Goal: Communication & Community: Answer question/provide support

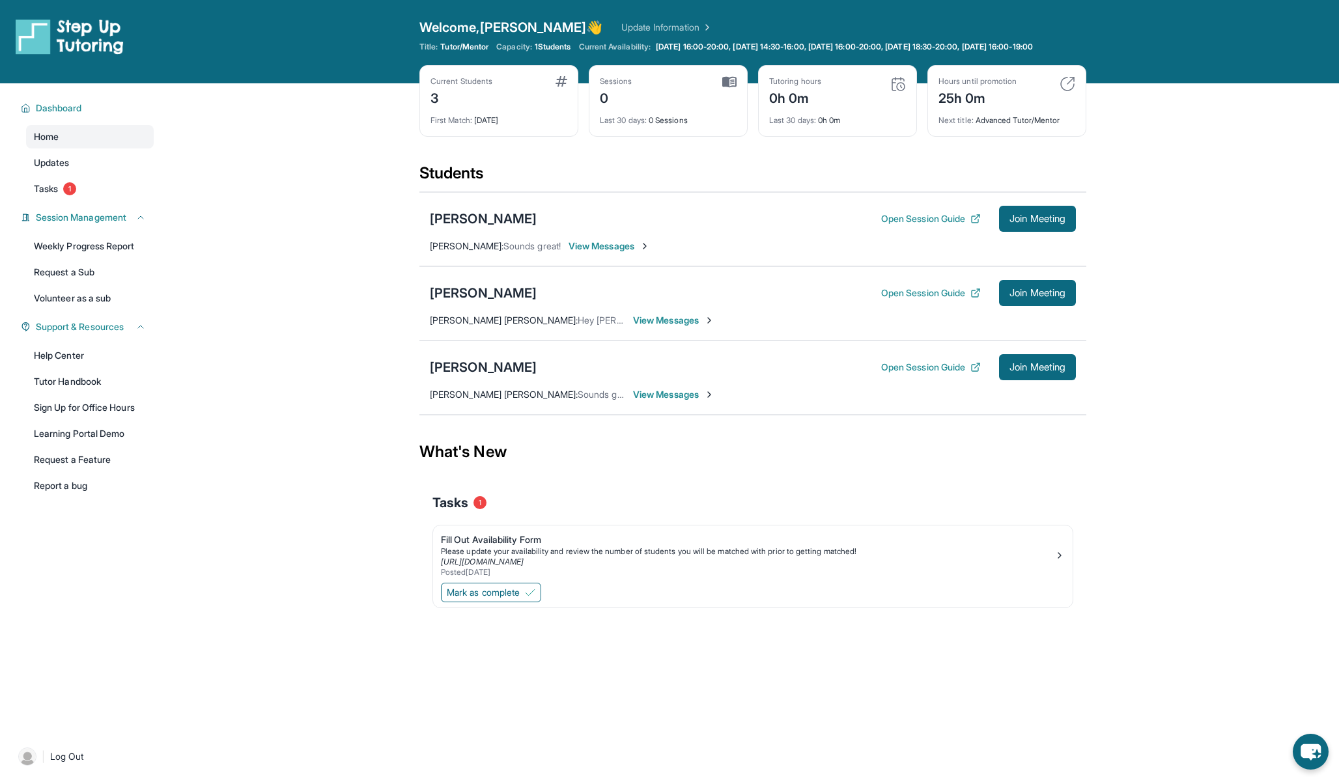
click at [667, 327] on span "View Messages" at bounding box center [673, 320] width 81 height 13
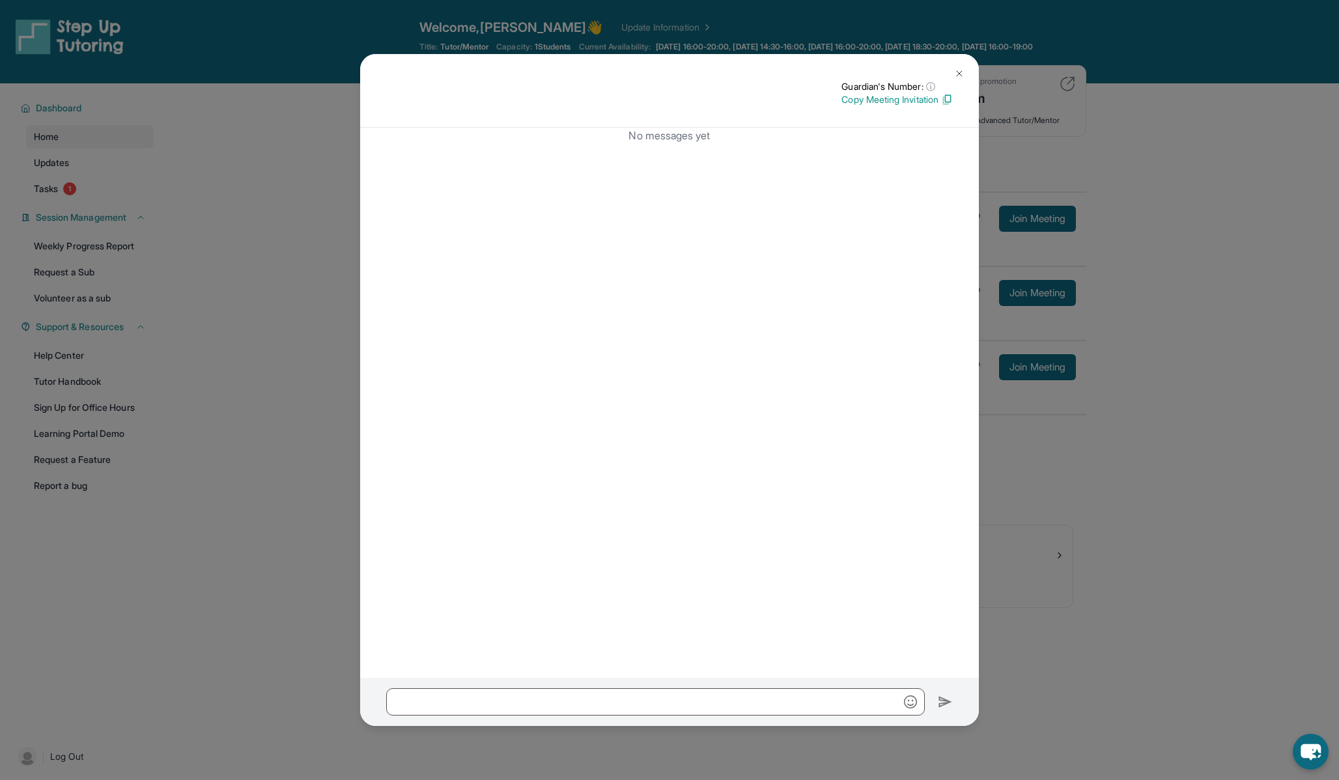
click at [628, 717] on div at bounding box center [669, 702] width 619 height 48
click at [628, 708] on input "text" at bounding box center [655, 701] width 539 height 27
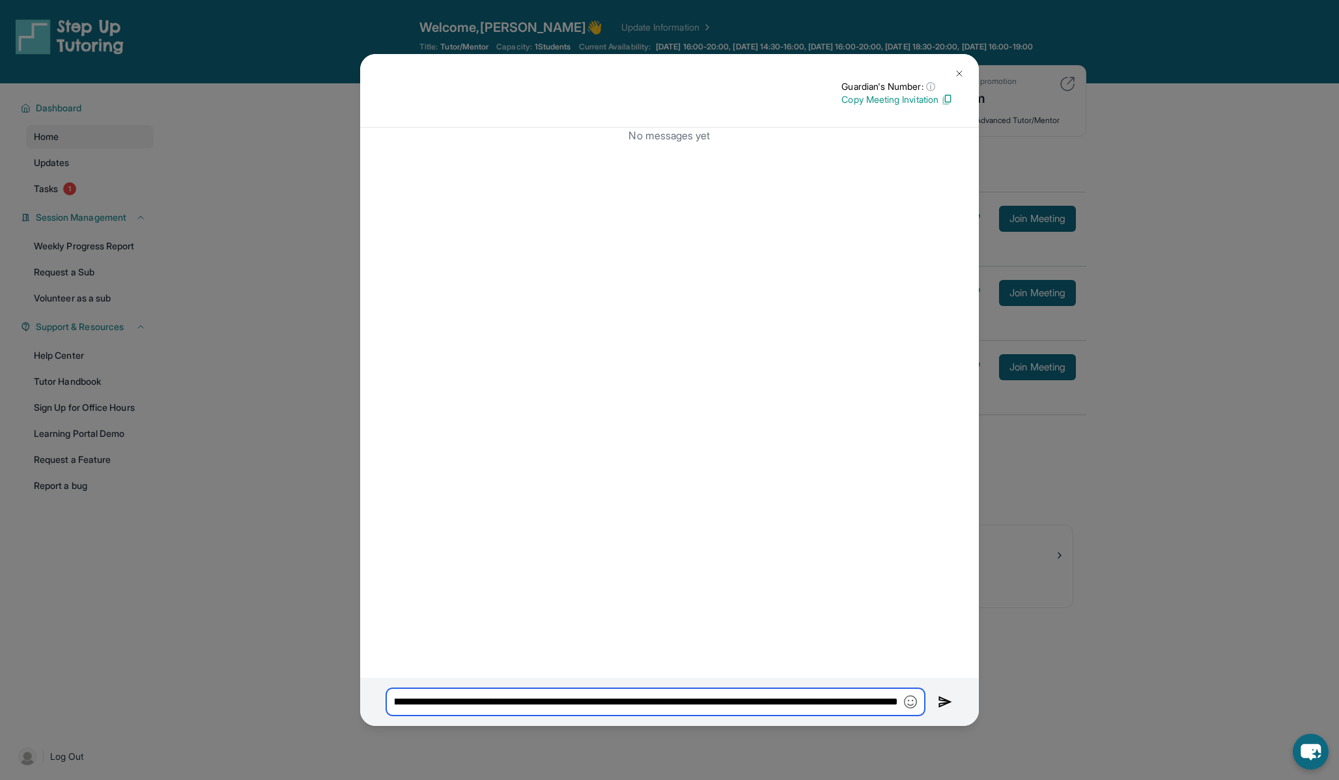
scroll to position [0, 272]
type input "**********"
click at [945, 702] on img at bounding box center [945, 702] width 15 height 16
click at [958, 77] on img at bounding box center [959, 73] width 10 height 10
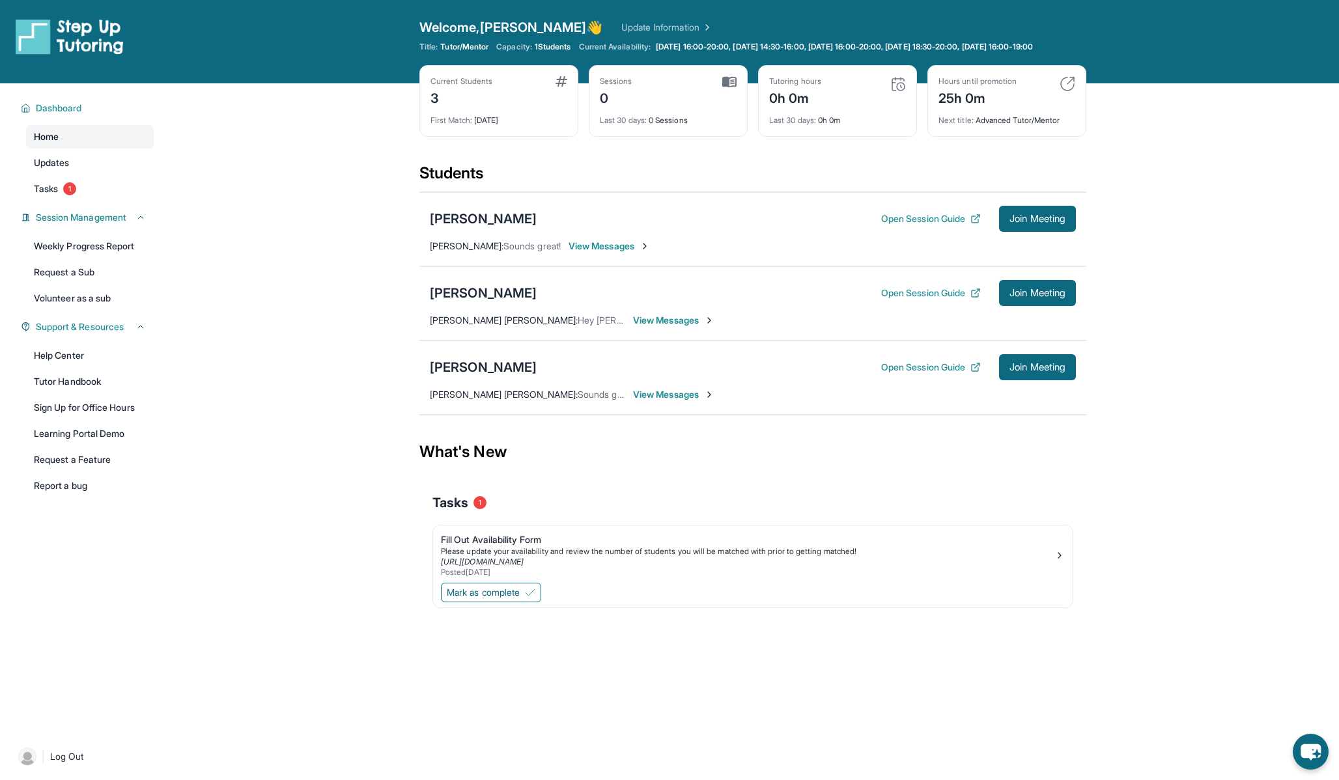
click at [55, 148] on link "Home" at bounding box center [90, 136] width 128 height 23
click at [75, 393] on link "Tutor Handbook" at bounding box center [90, 381] width 128 height 23
click at [500, 599] on span "Mark as complete" at bounding box center [483, 592] width 73 height 13
click at [631, 26] on link "Update Information" at bounding box center [666, 27] width 91 height 13
click at [920, 300] on button "Open Session Guide" at bounding box center [931, 293] width 100 height 13
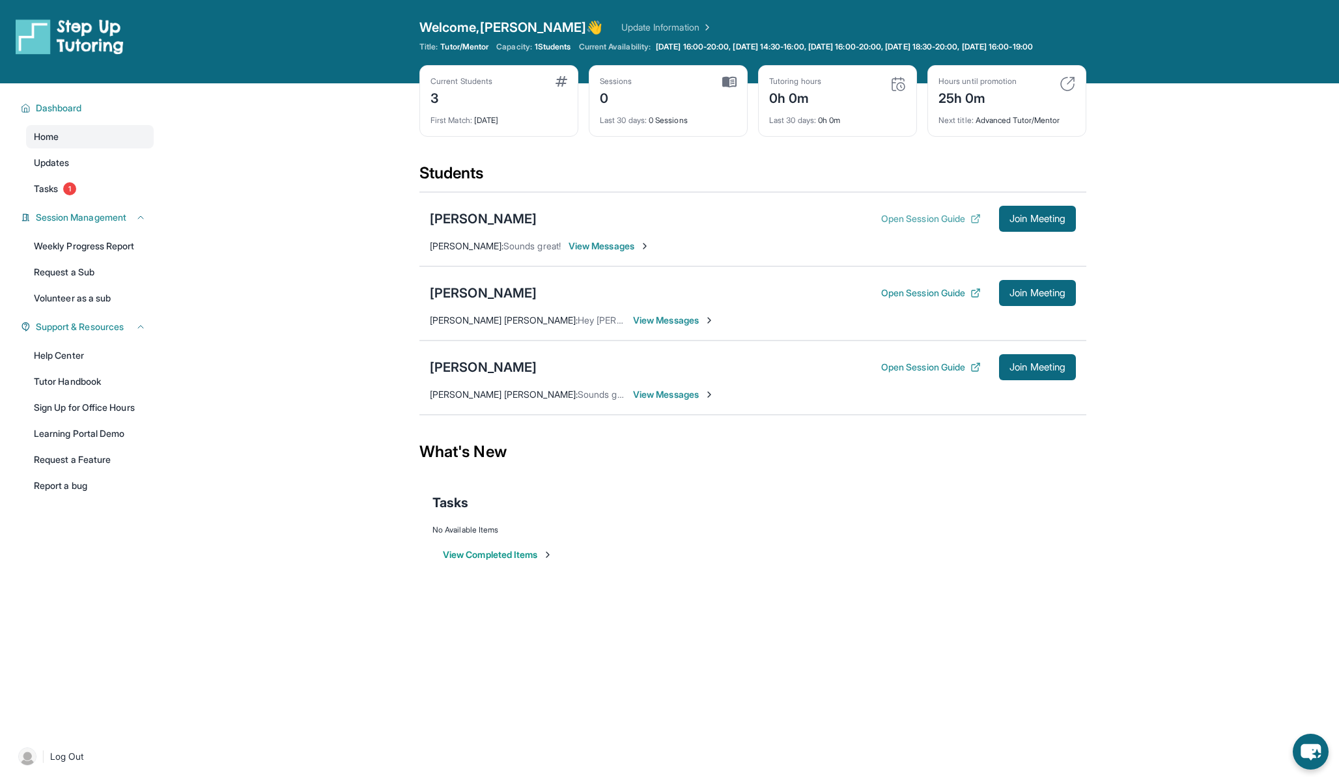
click at [903, 225] on button "Open Session Guide" at bounding box center [931, 218] width 100 height 13
click at [941, 372] on button "Open Session Guide" at bounding box center [931, 367] width 100 height 13
click at [89, 445] on link "Learning Portal Demo" at bounding box center [90, 433] width 128 height 23
click at [1023, 297] on span "Join Meeting" at bounding box center [1037, 293] width 56 height 8
click at [1046, 223] on span "Join Meeting" at bounding box center [1037, 219] width 56 height 8
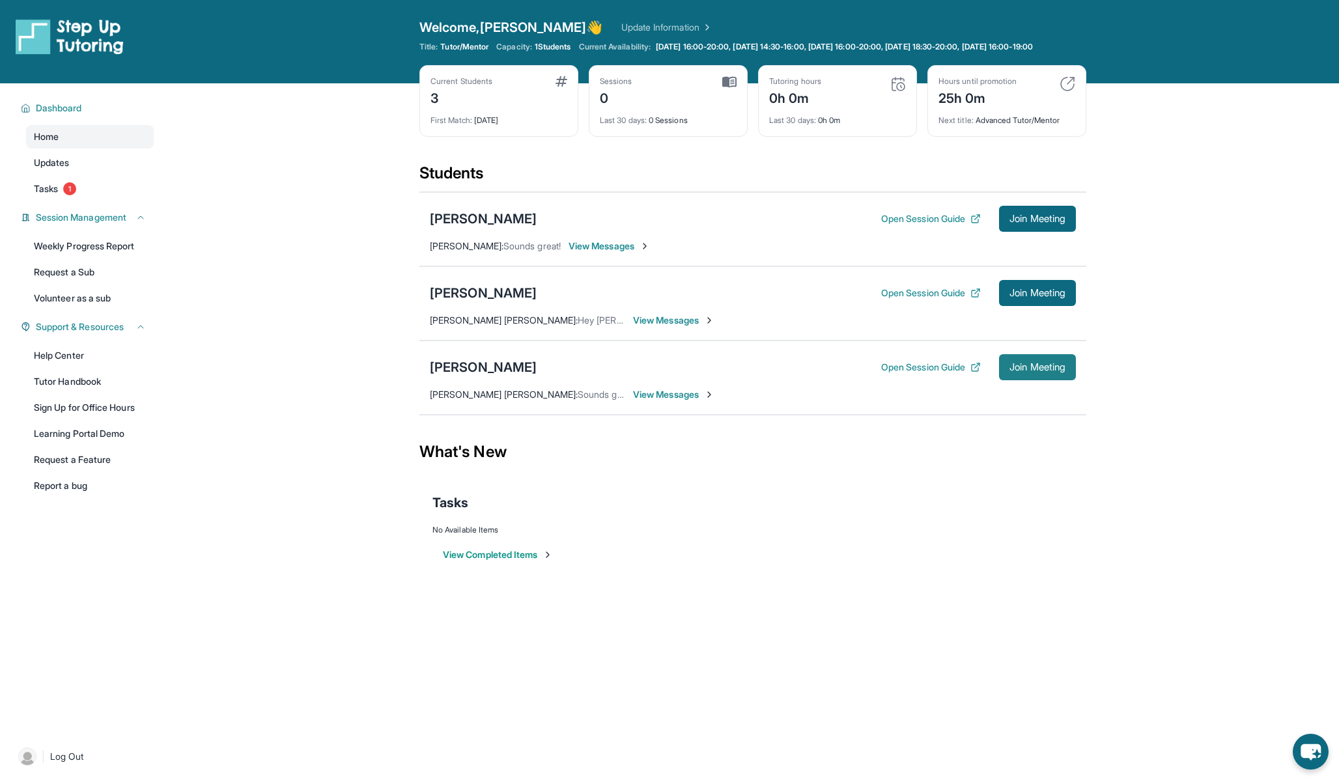
click at [1041, 371] on span "Join Meeting" at bounding box center [1037, 367] width 56 height 8
click at [1031, 223] on span "Join Meeting" at bounding box center [1037, 219] width 56 height 8
click at [1056, 371] on span "Join Meeting" at bounding box center [1037, 367] width 56 height 8
click at [479, 225] on div "[PERSON_NAME]" at bounding box center [483, 219] width 107 height 18
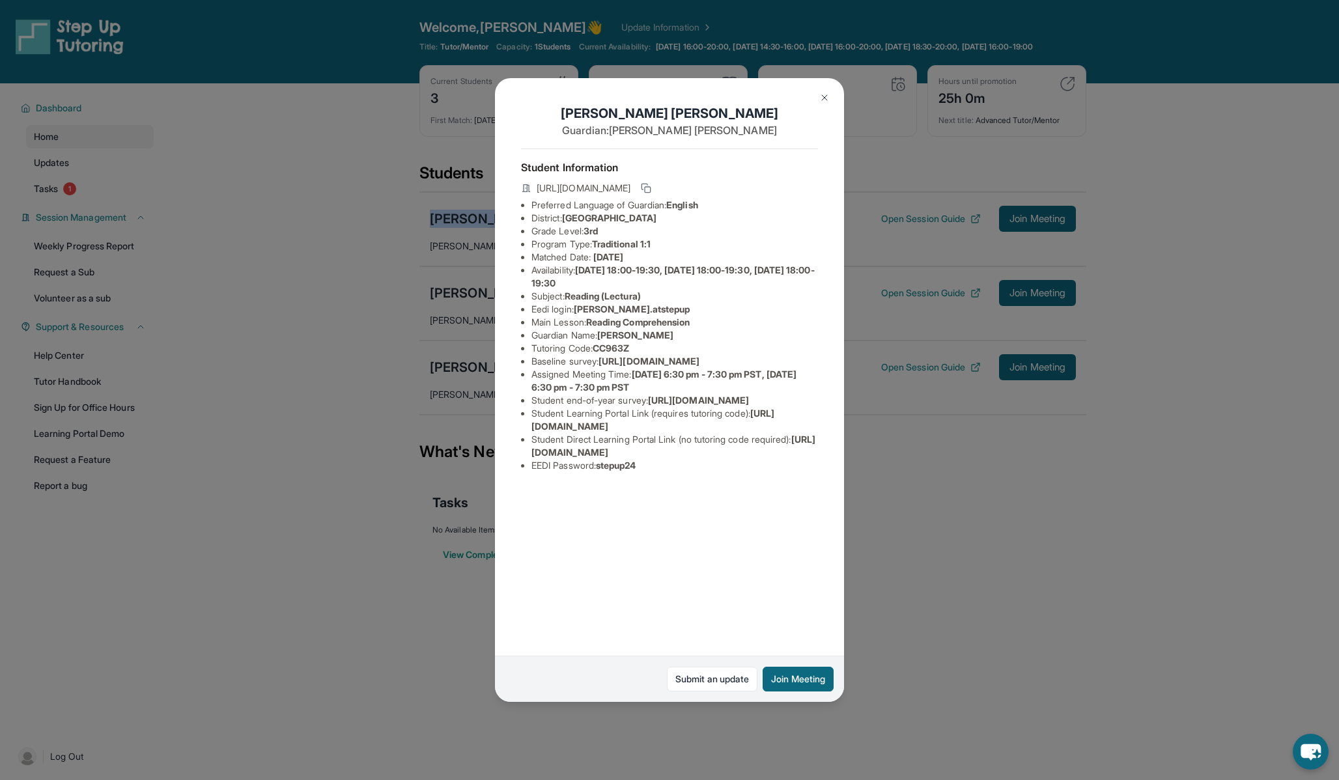
click at [611, 348] on span "CC963Z" at bounding box center [611, 348] width 36 height 11
click at [651, 432] on span "[URL][DOMAIN_NAME]" at bounding box center [652, 420] width 243 height 24
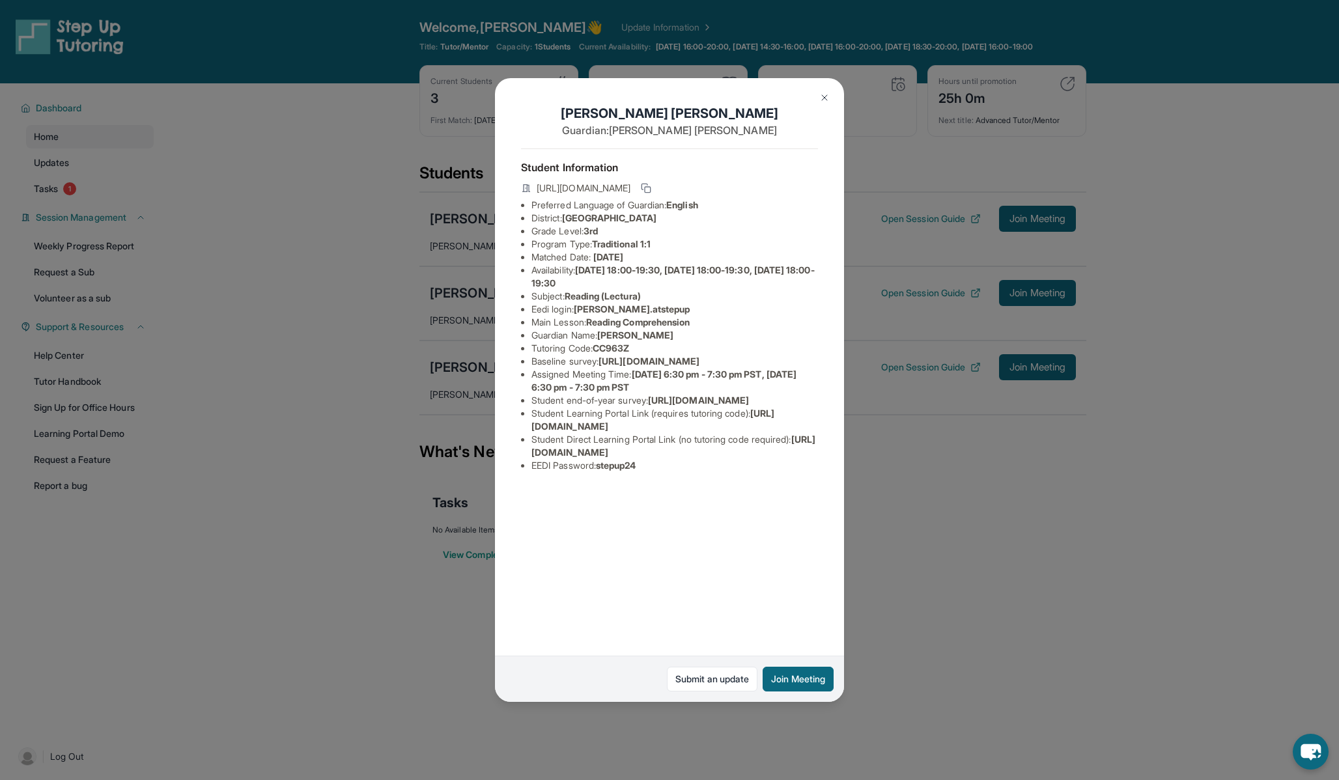
click at [608, 432] on span "[URL][DOMAIN_NAME]" at bounding box center [652, 420] width 243 height 24
drag, startPoint x: 533, startPoint y: 520, endPoint x: 759, endPoint y: 521, distance: 226.0
click at [759, 433] on li "Student Learning Portal Link (requires tutoring code) : [URL][DOMAIN_NAME]" at bounding box center [674, 420] width 287 height 26
copy span "[URL][DOMAIN_NAME]"
click at [825, 96] on img at bounding box center [824, 97] width 10 height 10
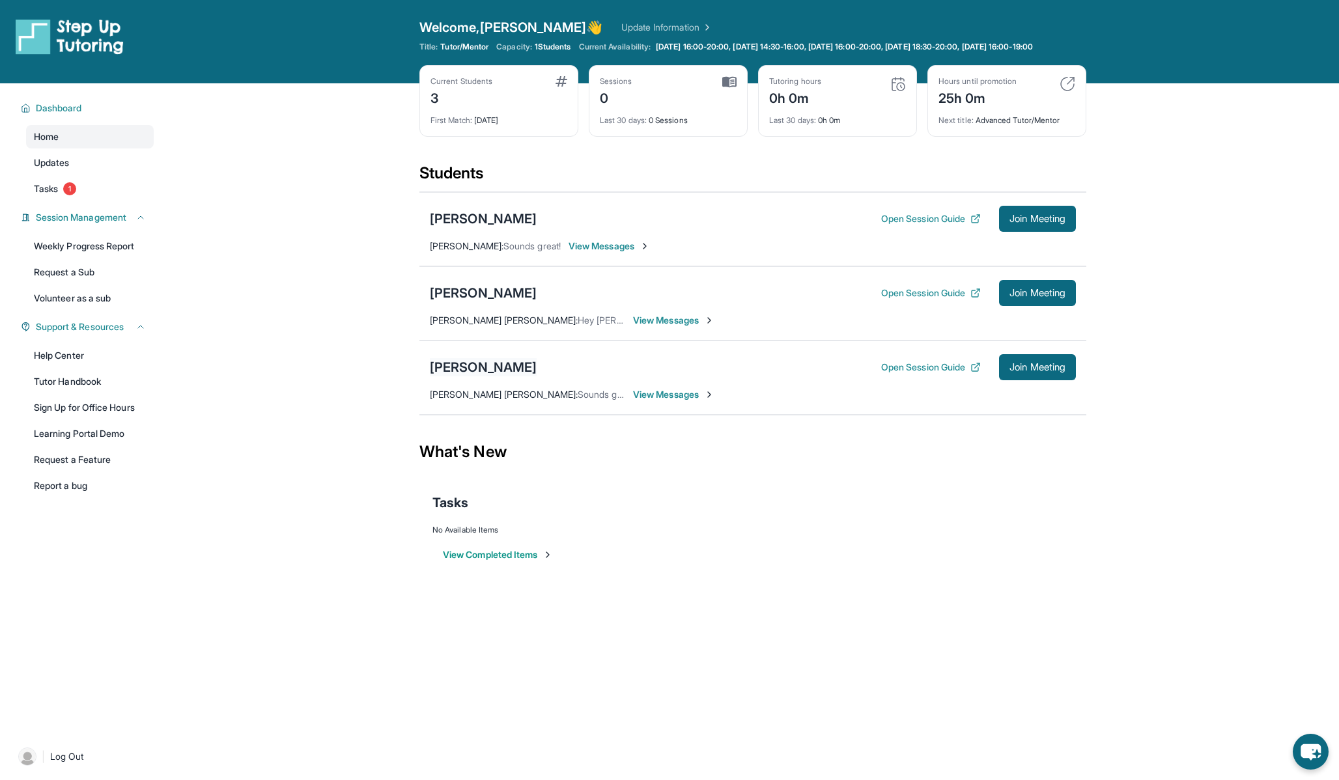
click at [457, 372] on div "[PERSON_NAME]" at bounding box center [483, 367] width 107 height 18
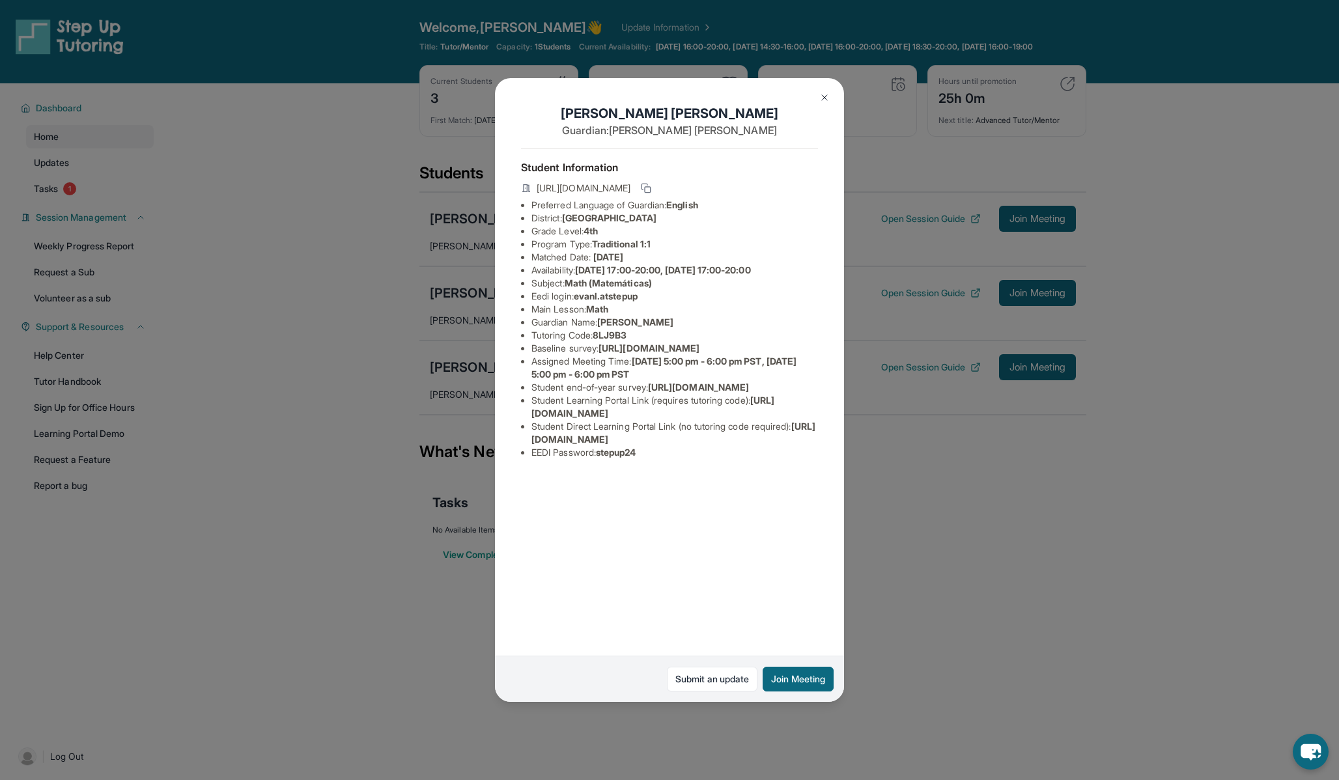
click at [605, 419] on span "[URL][DOMAIN_NAME]" at bounding box center [652, 407] width 243 height 24
drag, startPoint x: 532, startPoint y: 503, endPoint x: 757, endPoint y: 508, distance: 225.3
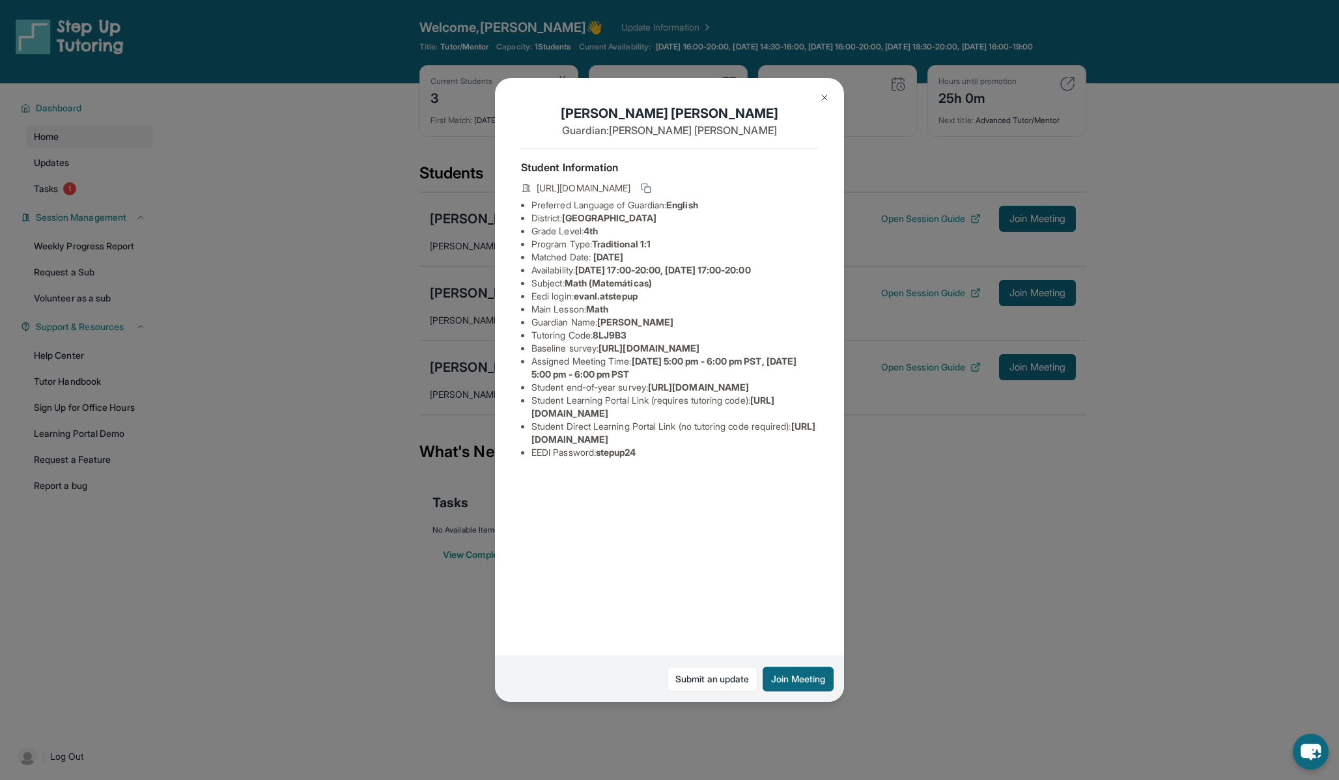
click at [757, 420] on li "Student Learning Portal Link (requires tutoring code) : [URL][DOMAIN_NAME]" at bounding box center [674, 407] width 287 height 26
copy span "[URL][DOMAIN_NAME]"
click at [608, 334] on span "8LJ9B3" at bounding box center [610, 334] width 34 height 11
copy span "8LJ9B3"
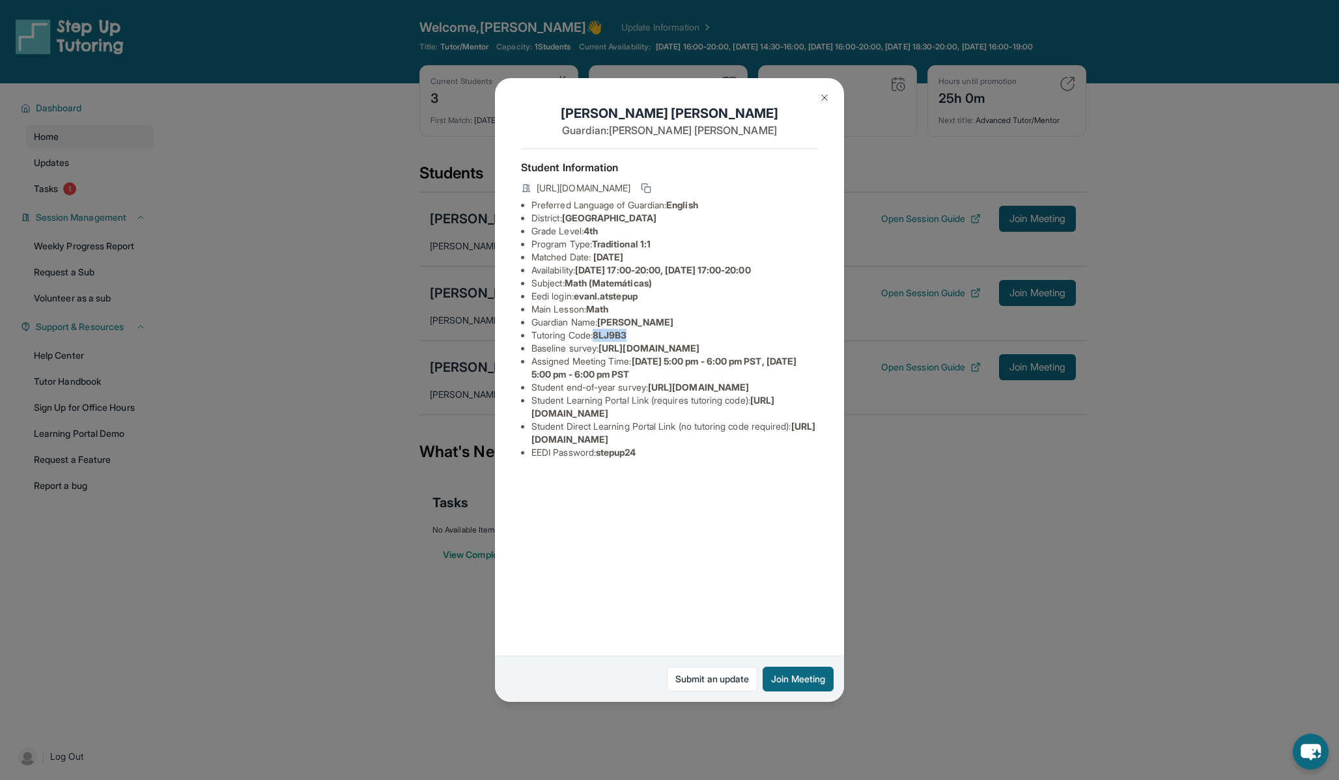
click at [819, 96] on img at bounding box center [824, 97] width 10 height 10
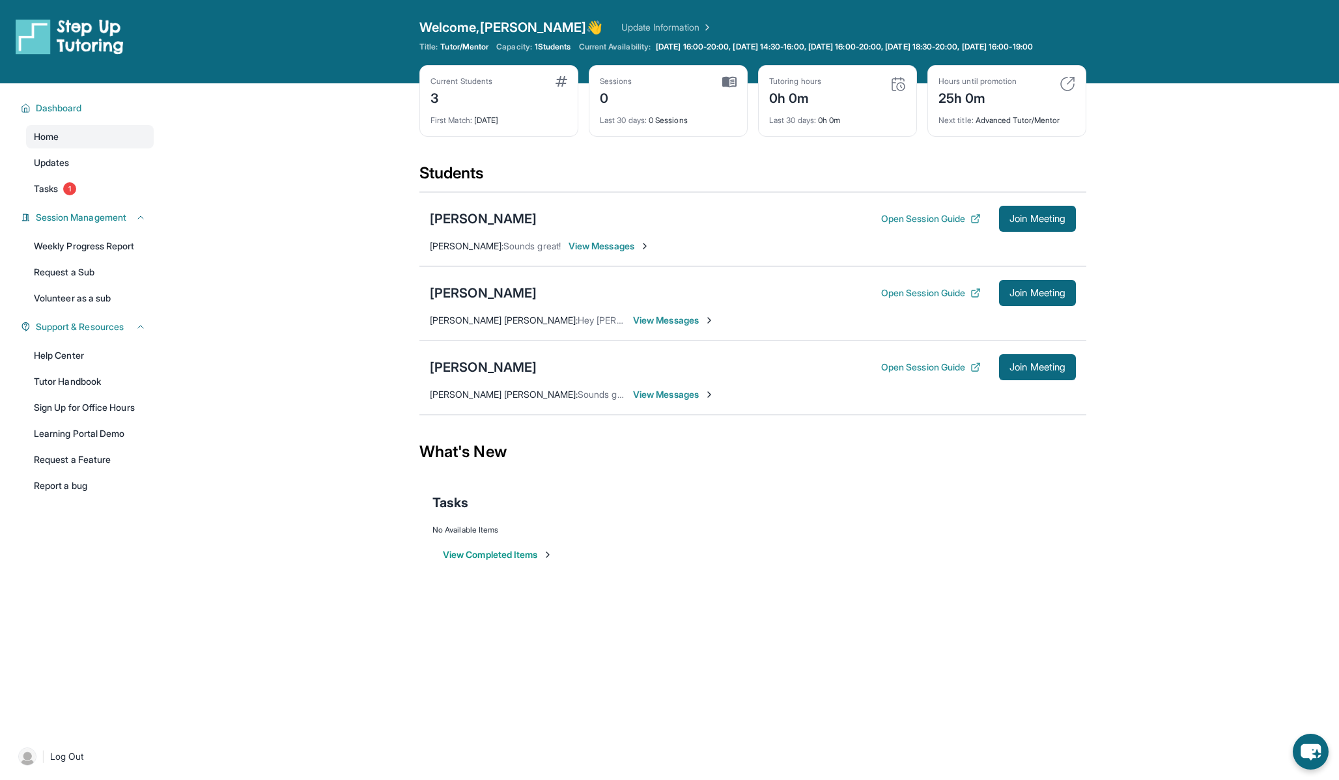
click at [673, 392] on div "[PERSON_NAME] Open Session Guide Join Meeting [PERSON_NAME] [PERSON_NAME] : Sou…" at bounding box center [752, 378] width 667 height 74
click at [498, 227] on div "[PERSON_NAME]" at bounding box center [483, 219] width 107 height 18
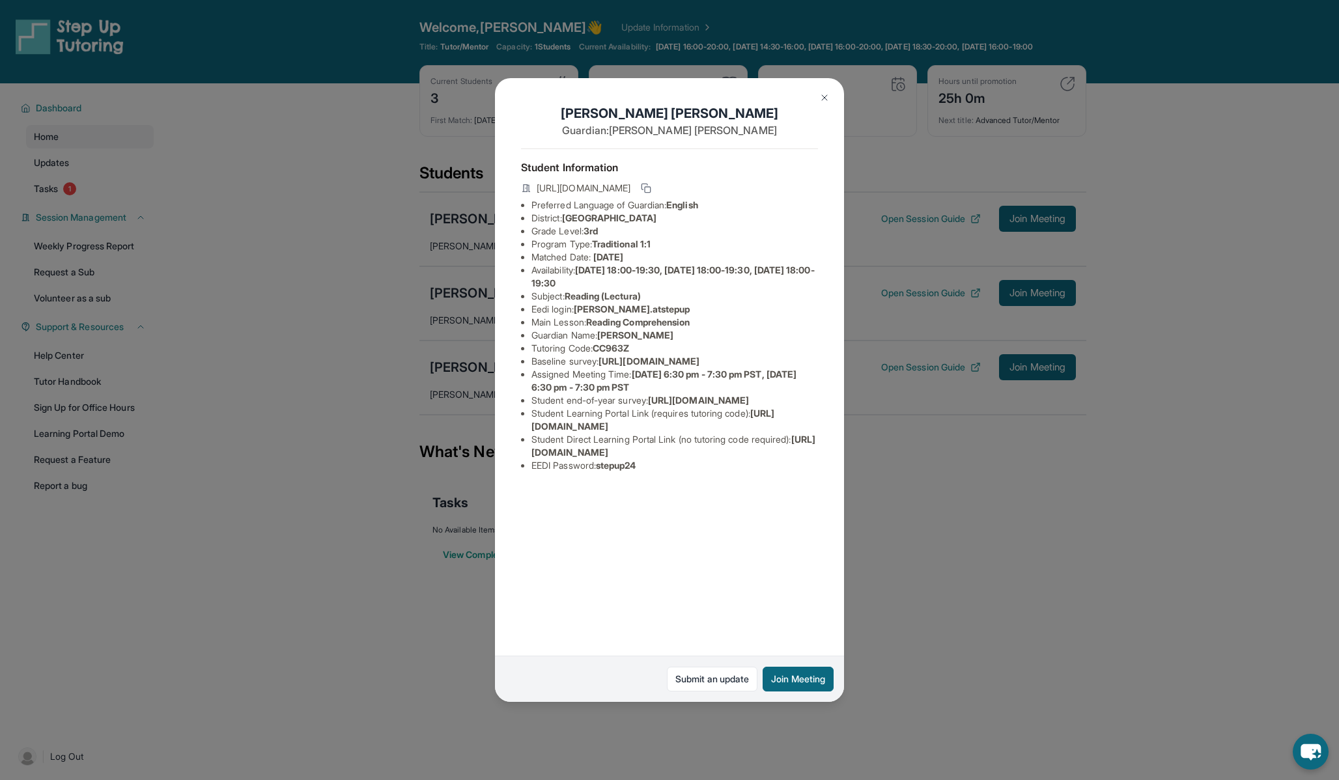
click at [609, 432] on span "[URL][DOMAIN_NAME]" at bounding box center [652, 420] width 243 height 24
click at [606, 432] on span "[URL][DOMAIN_NAME]" at bounding box center [652, 420] width 243 height 24
drag, startPoint x: 533, startPoint y: 518, endPoint x: 758, endPoint y: 517, distance: 225.3
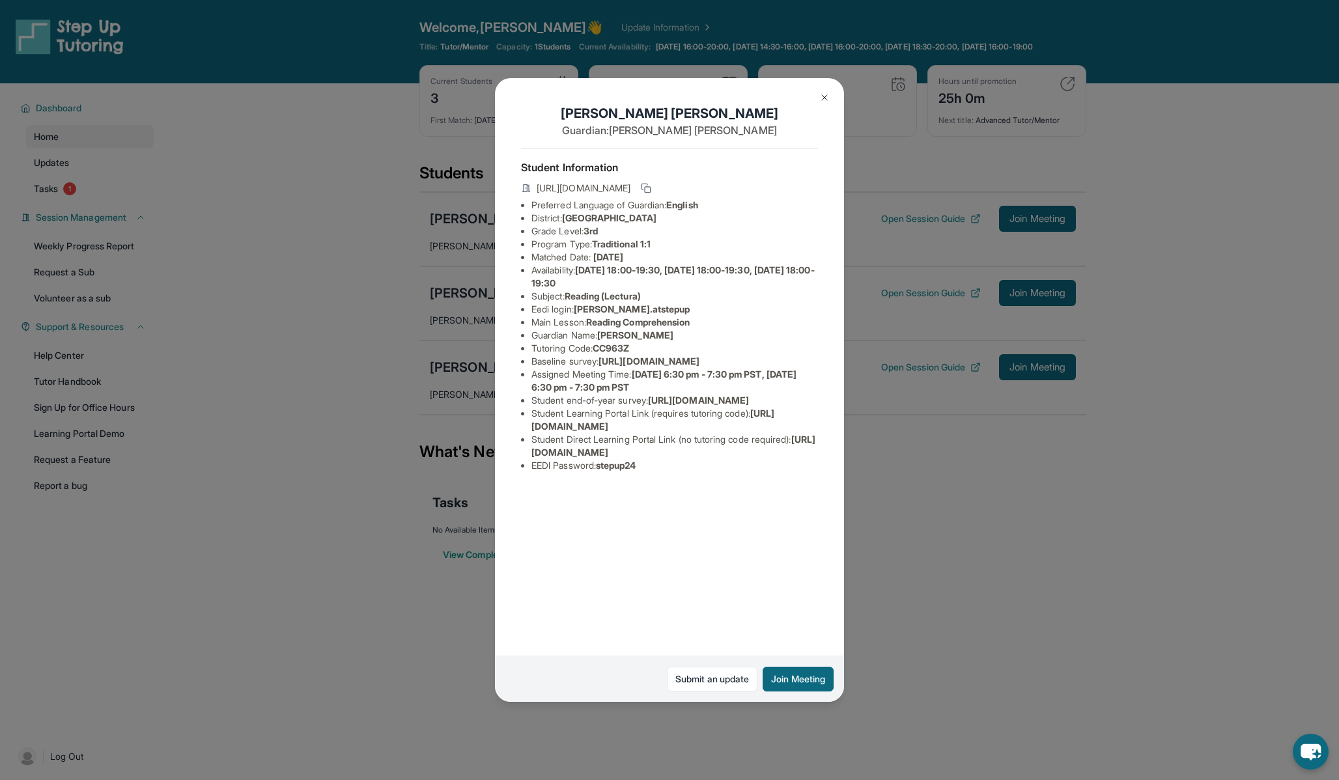
click at [758, 433] on li "Student Learning Portal Link (requires tutoring code) : [URL][DOMAIN_NAME]" at bounding box center [674, 420] width 287 height 26
copy span "[URL][DOMAIN_NAME]"
click at [615, 345] on span "CC963Z" at bounding box center [611, 348] width 36 height 11
copy span "CC963Z"
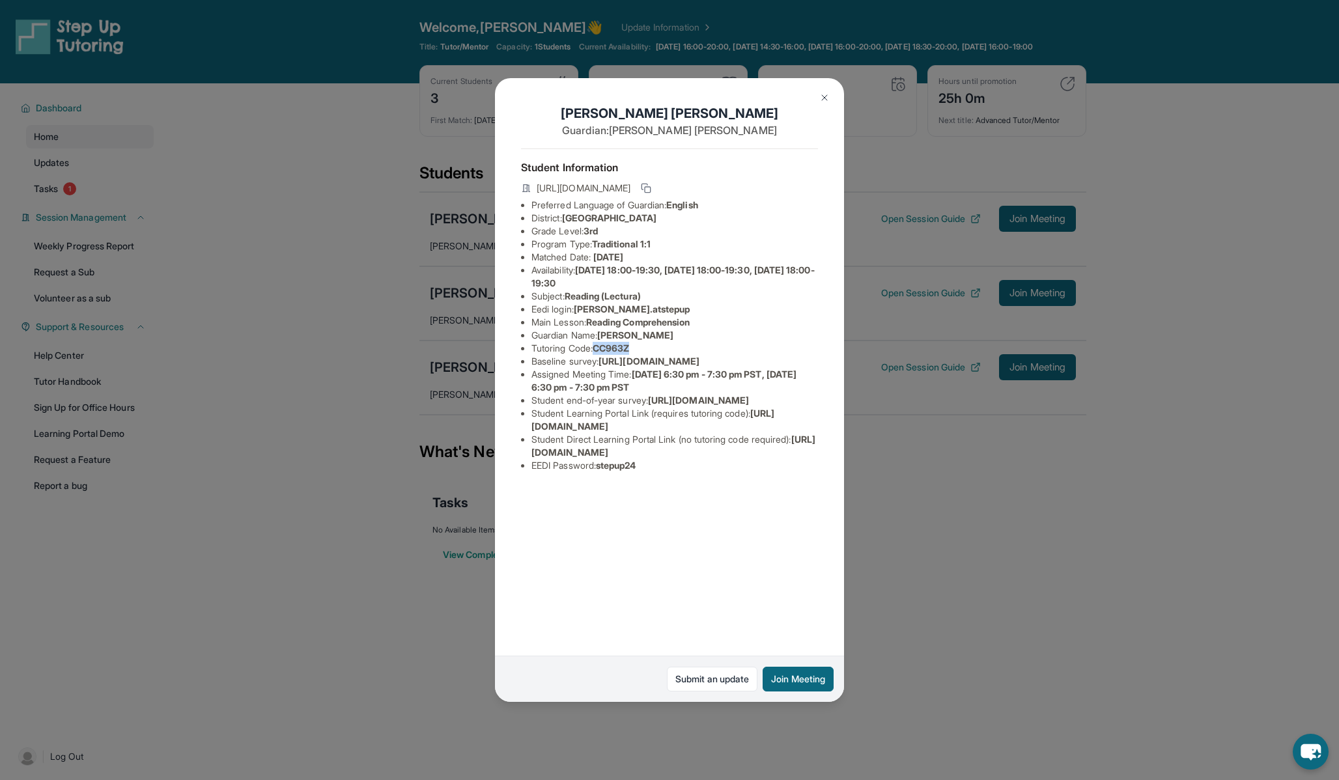
click at [822, 98] on img at bounding box center [824, 97] width 10 height 10
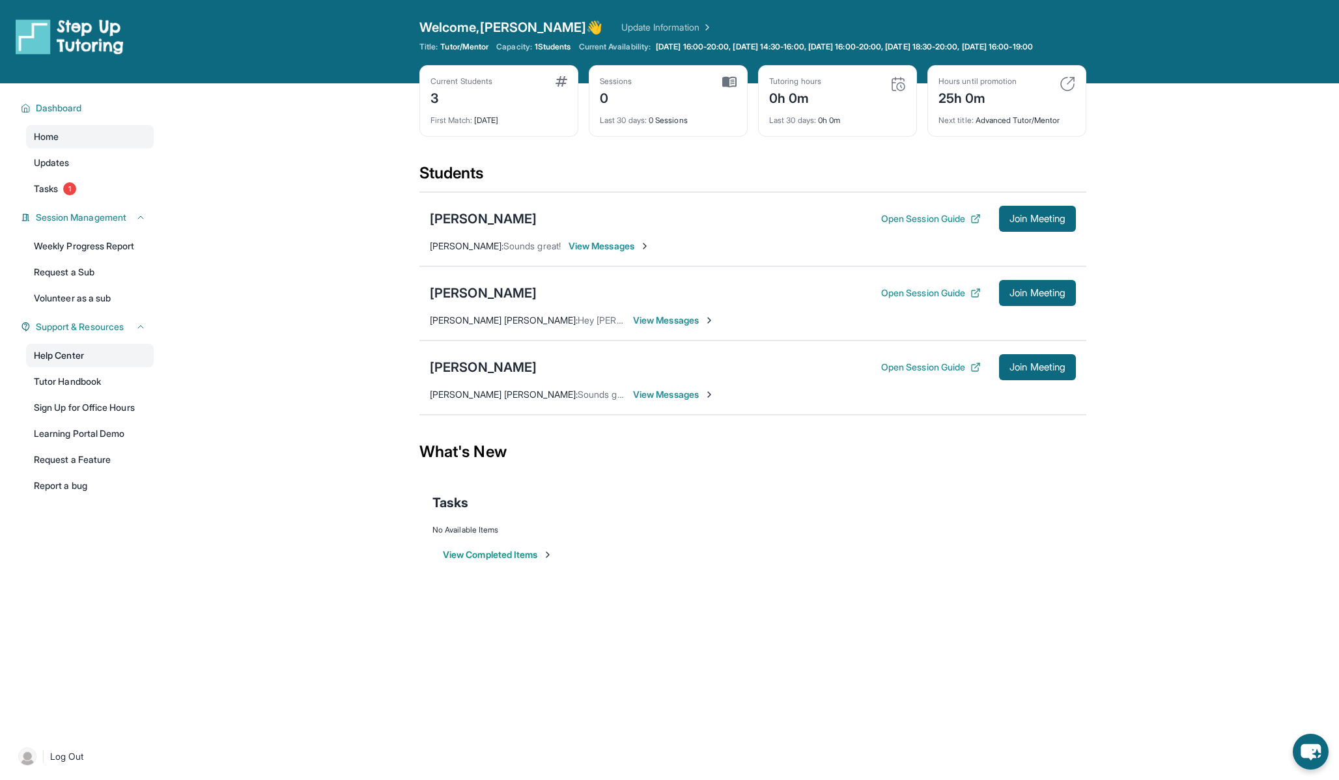
click at [52, 367] on link "Help Center" at bounding box center [90, 355] width 128 height 23
click at [74, 389] on link "Tutor Handbook" at bounding box center [90, 381] width 128 height 23
click at [475, 302] on div "[PERSON_NAME]" at bounding box center [483, 293] width 107 height 18
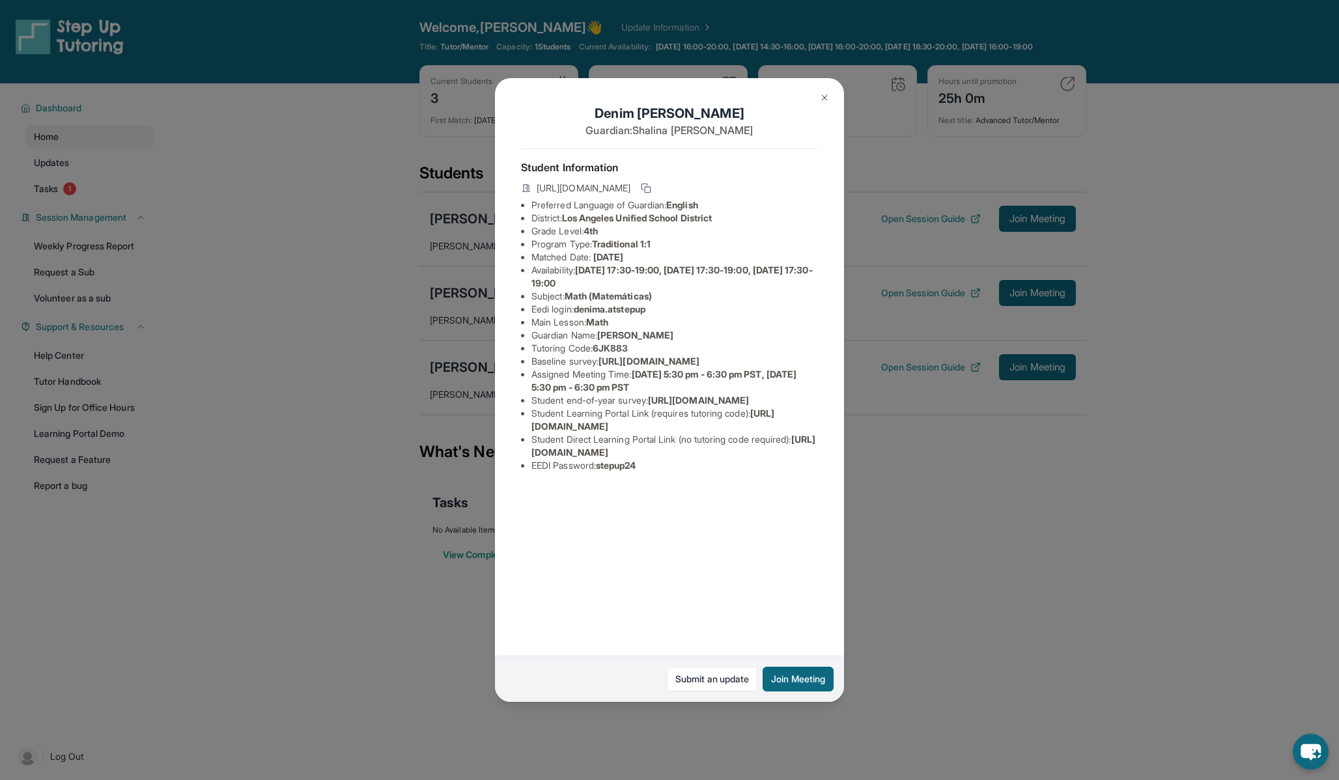
click at [828, 96] on img at bounding box center [824, 97] width 10 height 10
